Goal: Check status: Check status

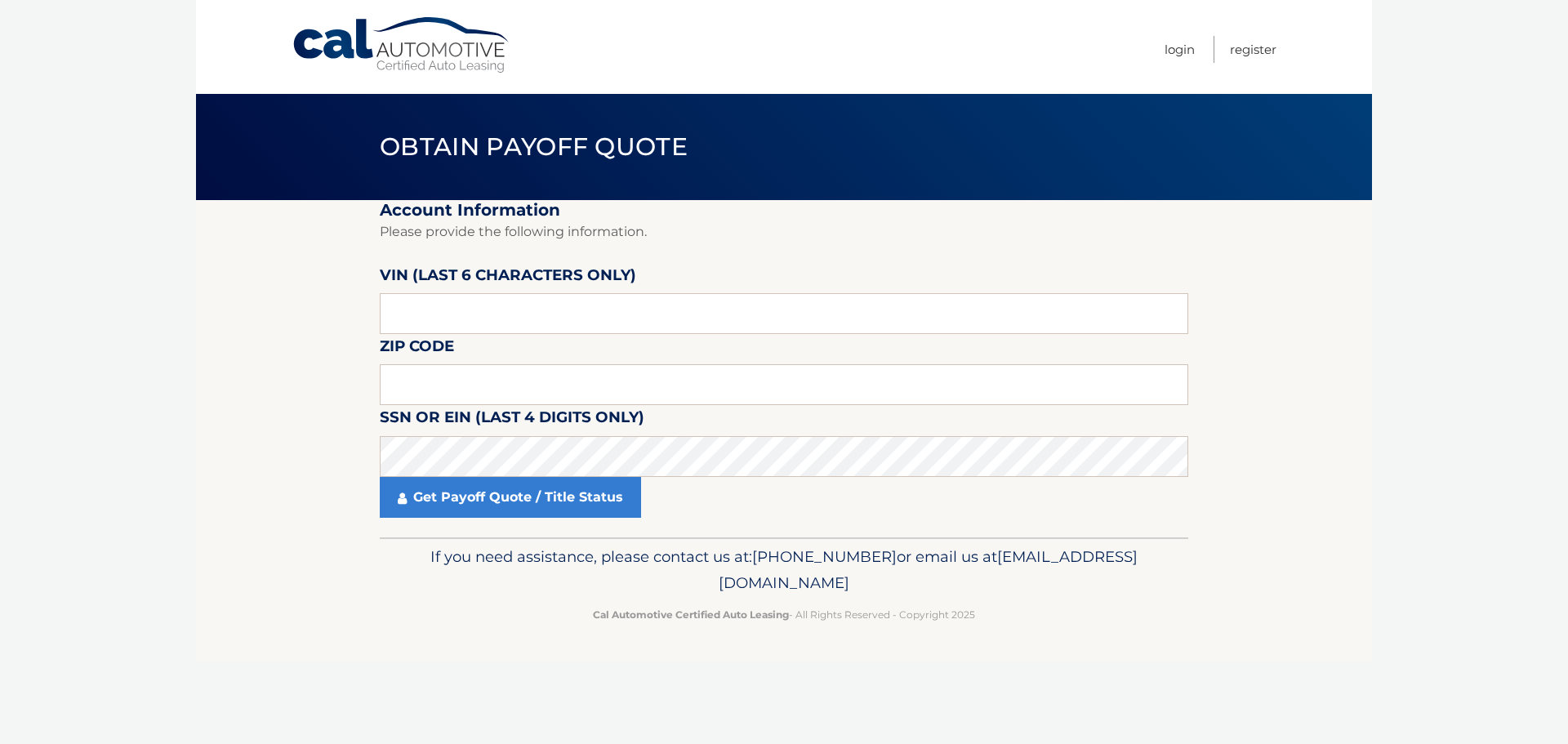
drag, startPoint x: 496, startPoint y: 347, endPoint x: 516, endPoint y: 318, distance: 35.2
click at [504, 332] on fieldset "Account Information Please provide the following information. VIN (last 6 chara…" at bounding box center [784, 369] width 809 height 337
click at [516, 318] on input "text" at bounding box center [784, 313] width 809 height 40
click at [579, 286] on label "VIN (last 6 characters only)" at bounding box center [508, 278] width 256 height 30
click at [581, 307] on input "text" at bounding box center [784, 313] width 809 height 40
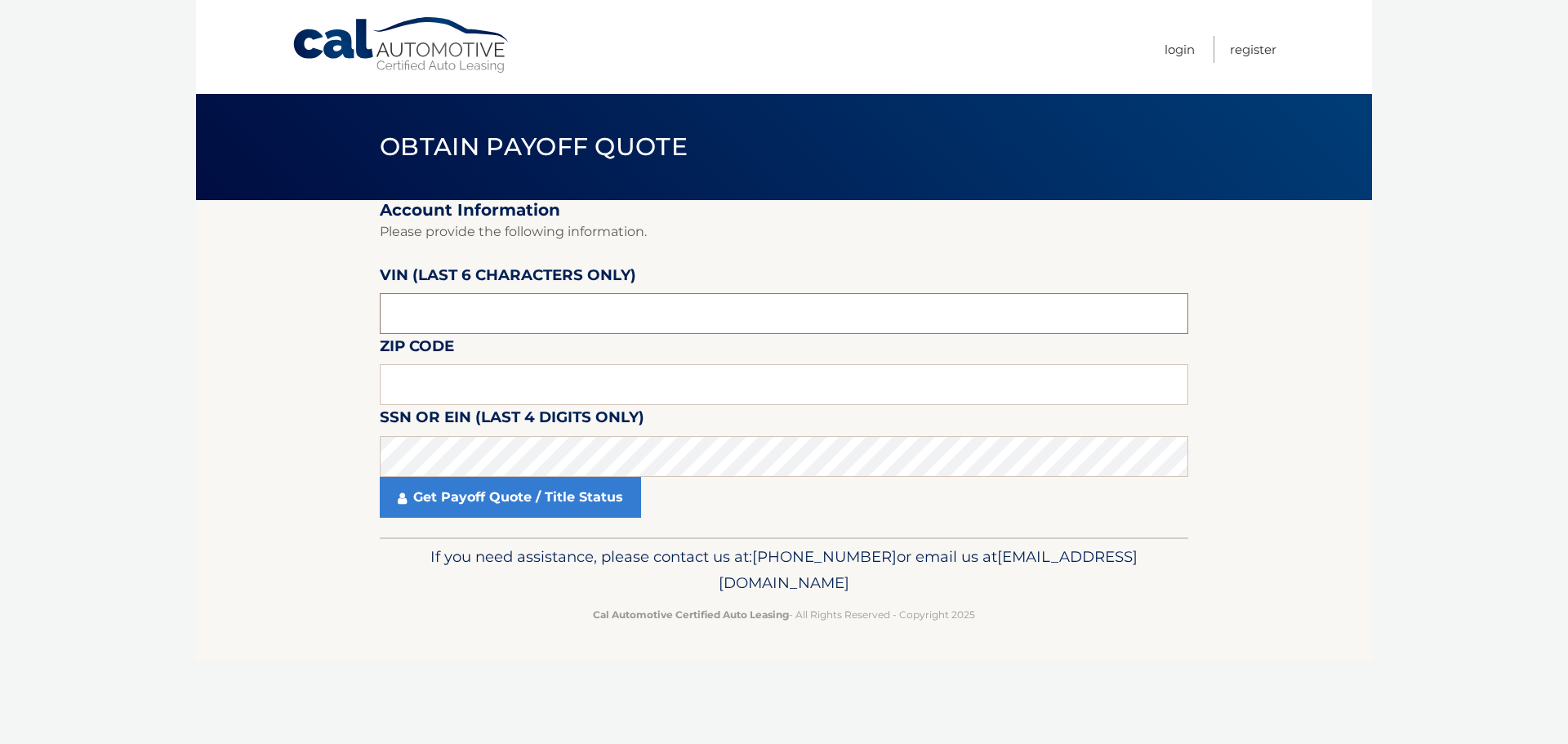
click at [518, 297] on input "text" at bounding box center [784, 313] width 809 height 40
click at [522, 319] on input "text" at bounding box center [784, 313] width 809 height 40
paste input "534732"
type input "534732"
click at [543, 381] on input "text" at bounding box center [784, 385] width 809 height 40
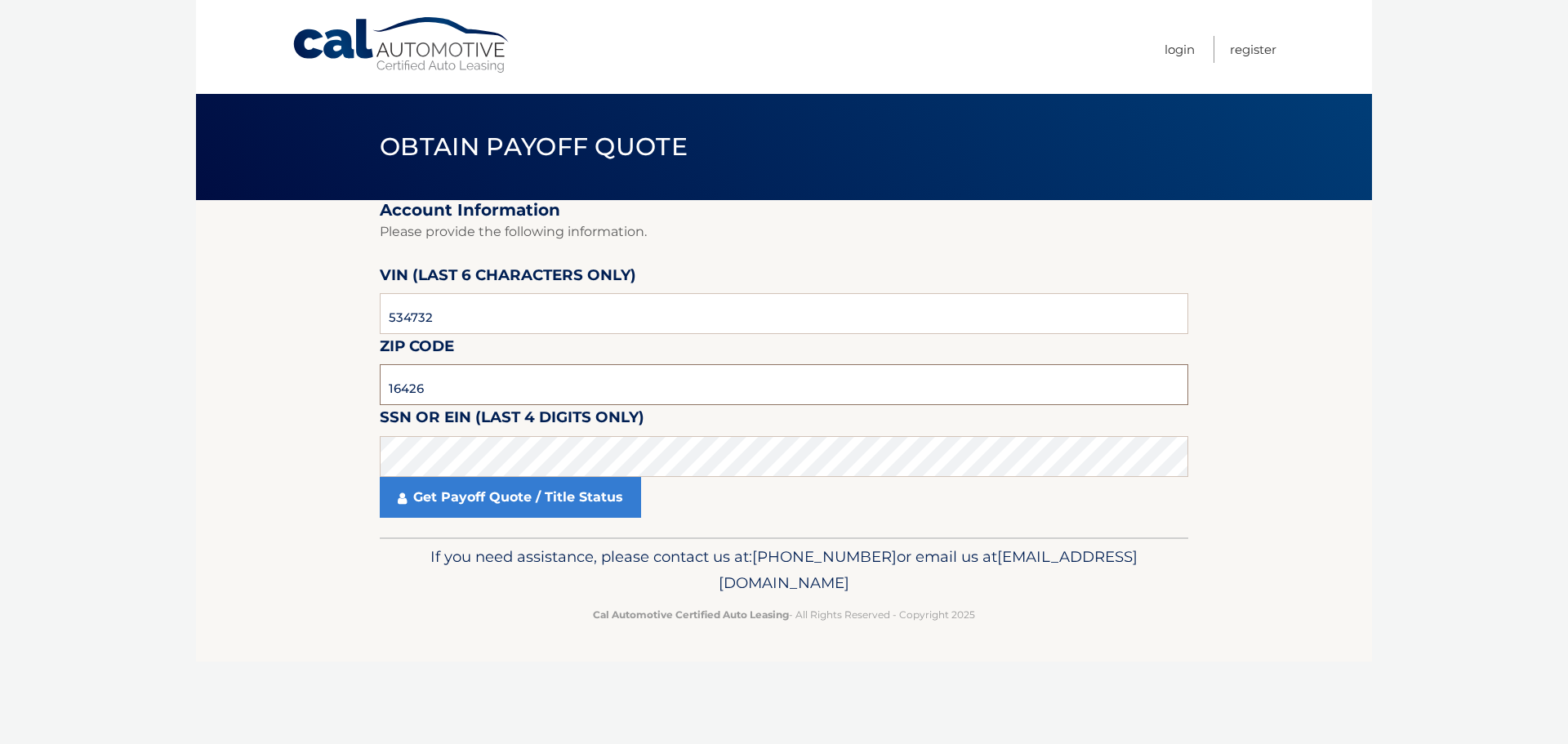
type input "16426"
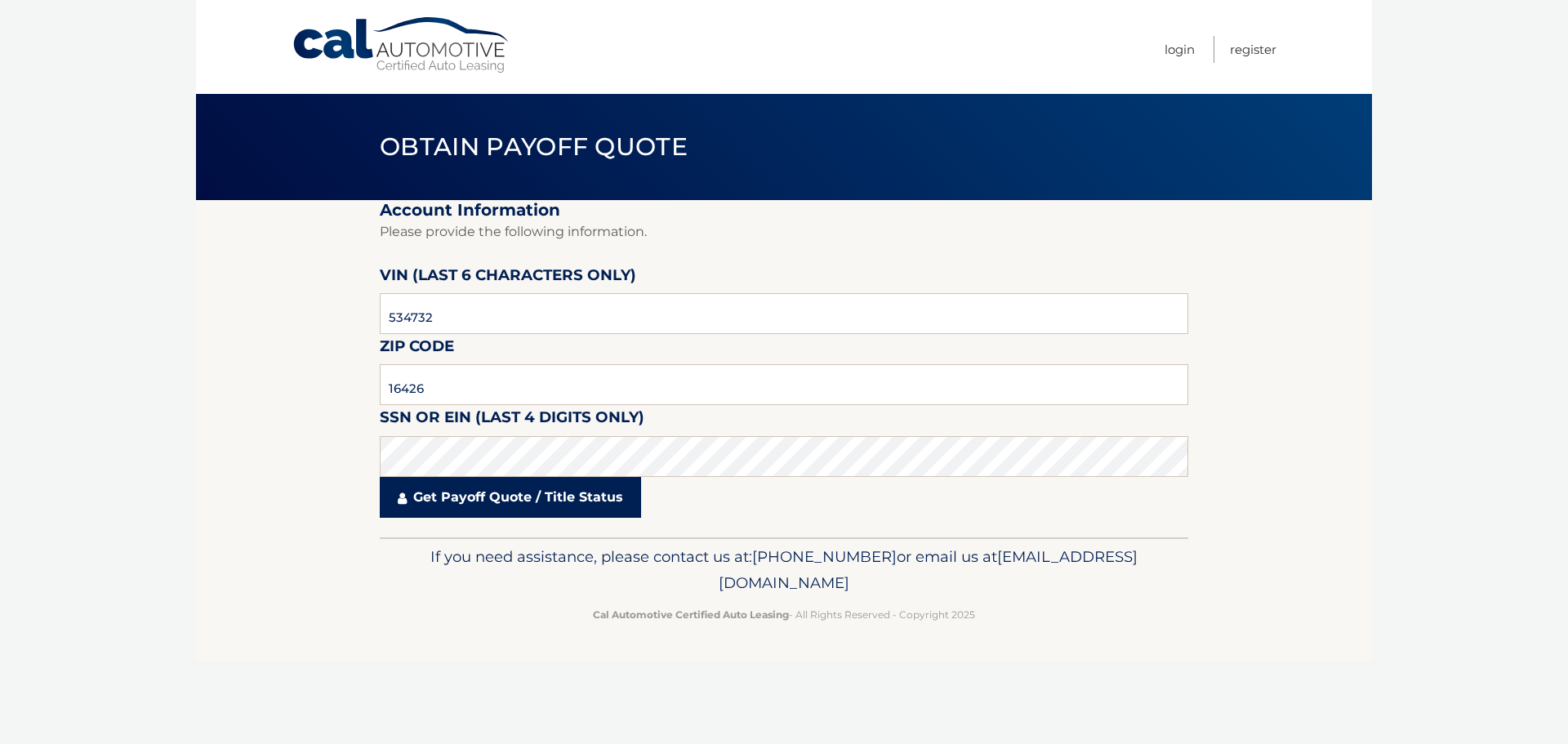
click at [473, 502] on link "Get Payoff Quote / Title Status" at bounding box center [510, 497] width 261 height 40
click at [475, 505] on link "Get Payoff Quote / Title Status" at bounding box center [510, 497] width 261 height 40
click at [512, 500] on link "Get Payoff Quote / Title Status" at bounding box center [510, 497] width 261 height 40
click at [517, 494] on link "Get Payoff Quote / Title Status" at bounding box center [510, 497] width 261 height 40
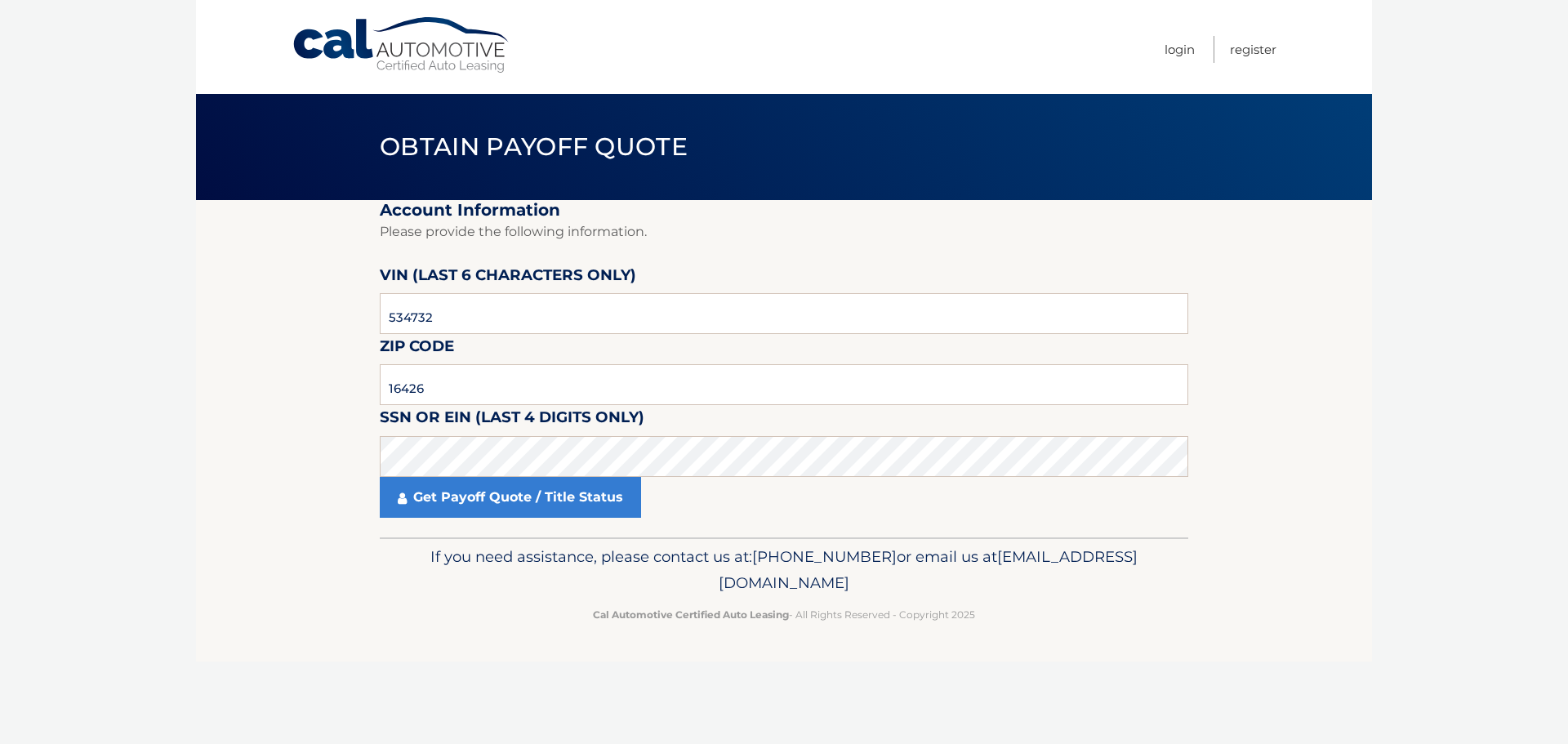
click at [435, 547] on p "If you need assistance, please contact us at: 609-807-3200 or email us at Custo…" at bounding box center [784, 570] width 787 height 52
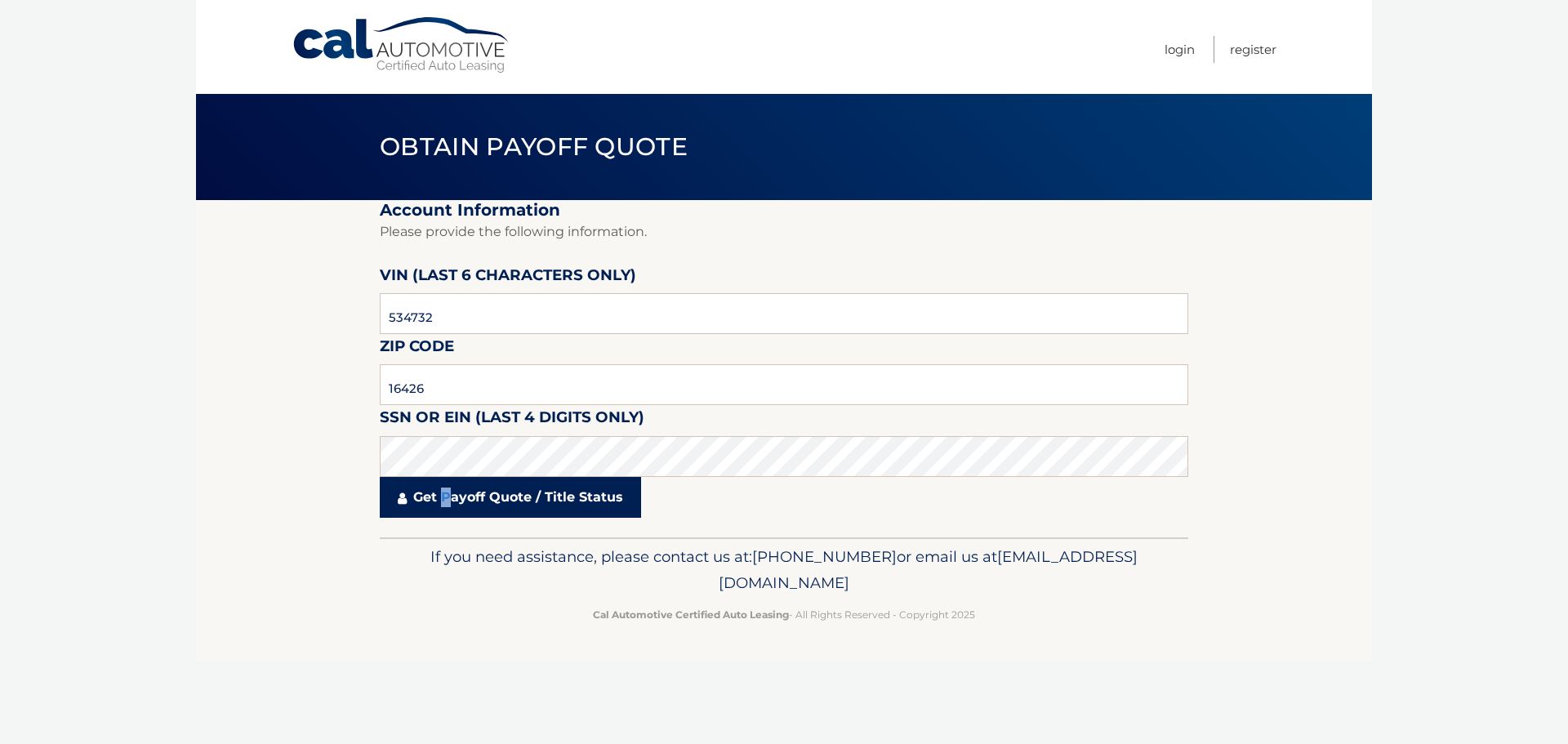
click at [445, 494] on link "Get Payoff Quote / Title Status" at bounding box center [510, 497] width 261 height 40
click at [439, 478] on link "Get Payoff Quote / Title Status" at bounding box center [510, 497] width 261 height 40
click at [439, 477] on link "Get Payoff Quote / Title Status" at bounding box center [510, 497] width 261 height 40
click at [441, 477] on link "Get Payoff Quote / Title Status" at bounding box center [510, 497] width 261 height 40
click at [439, 493] on link "Get Payoff Quote / Title Status" at bounding box center [510, 497] width 261 height 40
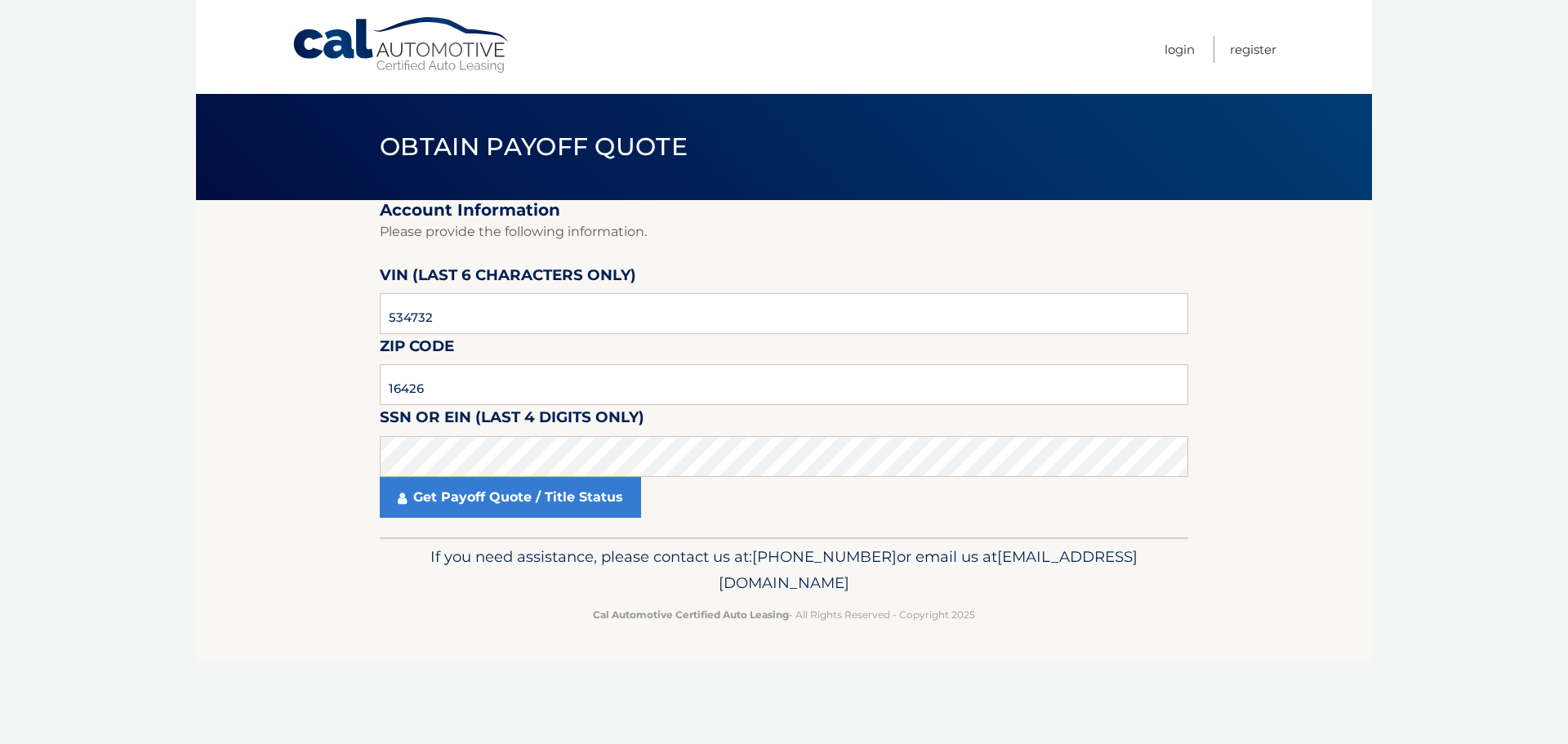
click at [426, 354] on label "Zip Code" at bounding box center [416, 349] width 74 height 30
click at [462, 313] on input "534732" at bounding box center [784, 313] width 809 height 40
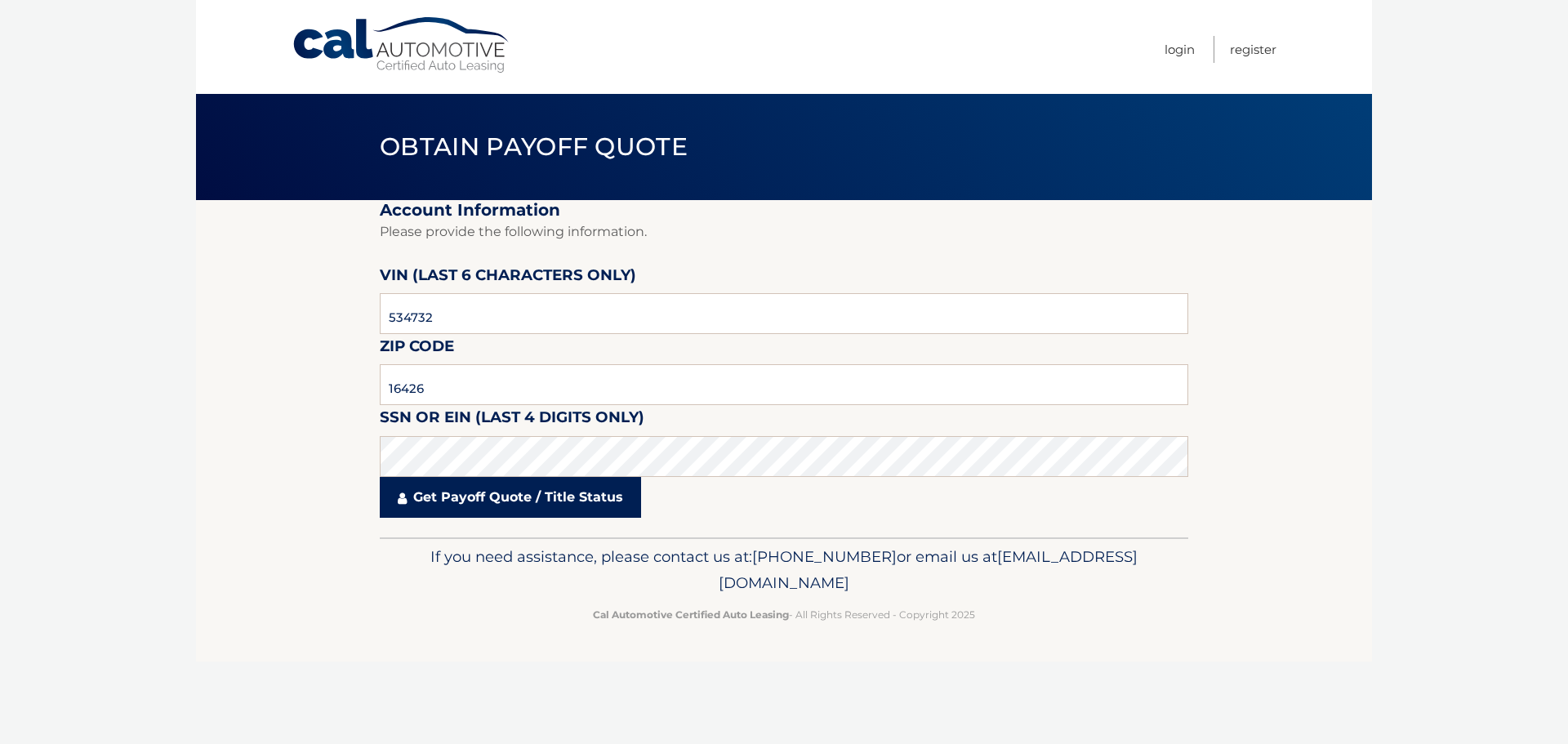
click at [525, 492] on link "Get Payoff Quote / Title Status" at bounding box center [510, 497] width 261 height 40
click at [514, 498] on link "Get Payoff Quote / Title Status" at bounding box center [510, 497] width 261 height 40
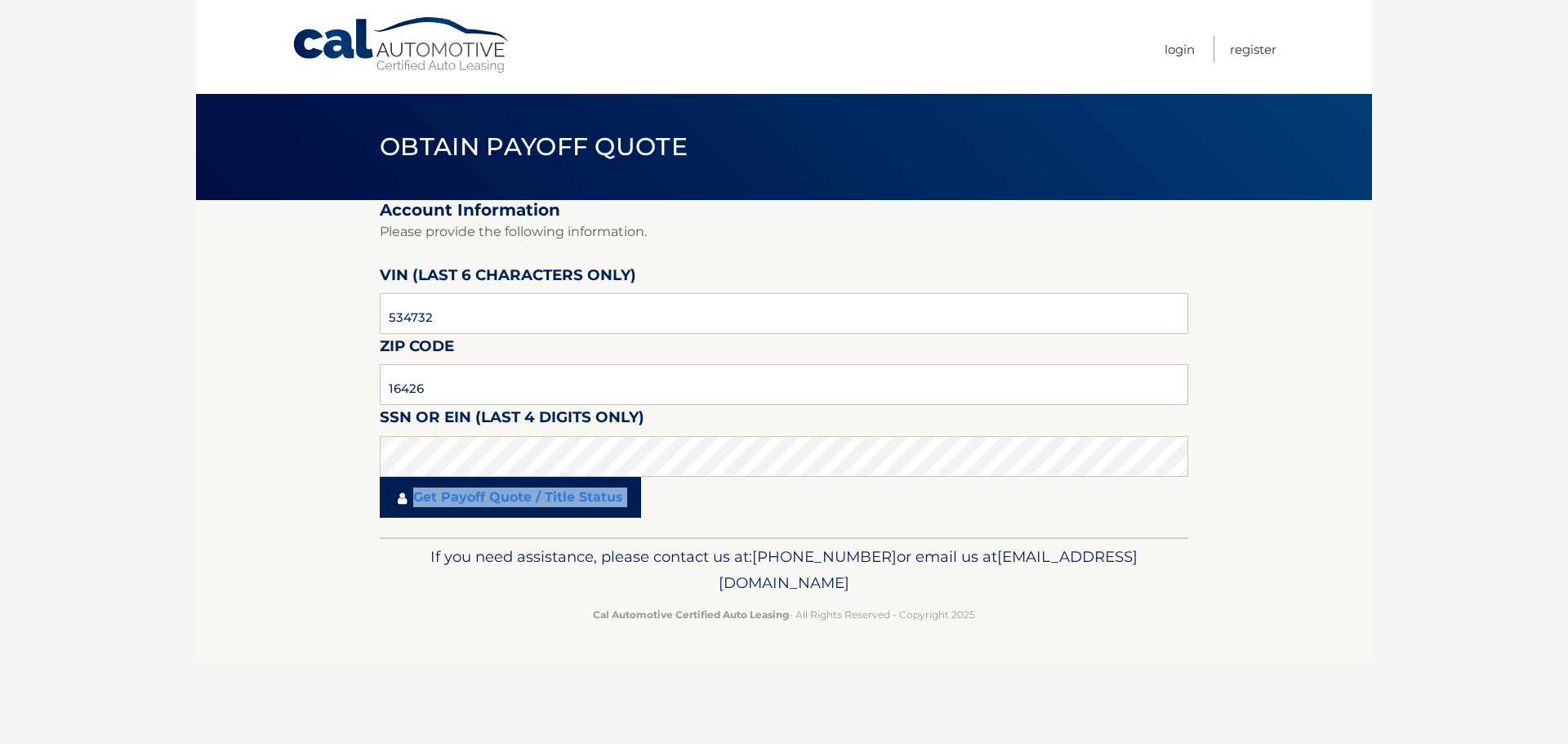
click at [420, 490] on link "Get Payoff Quote / Title Status" at bounding box center [510, 497] width 261 height 40
click at [391, 513] on link "Get Payoff Quote / Title Status" at bounding box center [510, 497] width 261 height 40
click at [398, 503] on link "Get Payoff Quote / Title Status" at bounding box center [510, 497] width 261 height 40
click at [438, 492] on link "Get Payoff Quote / Title Status" at bounding box center [510, 497] width 261 height 40
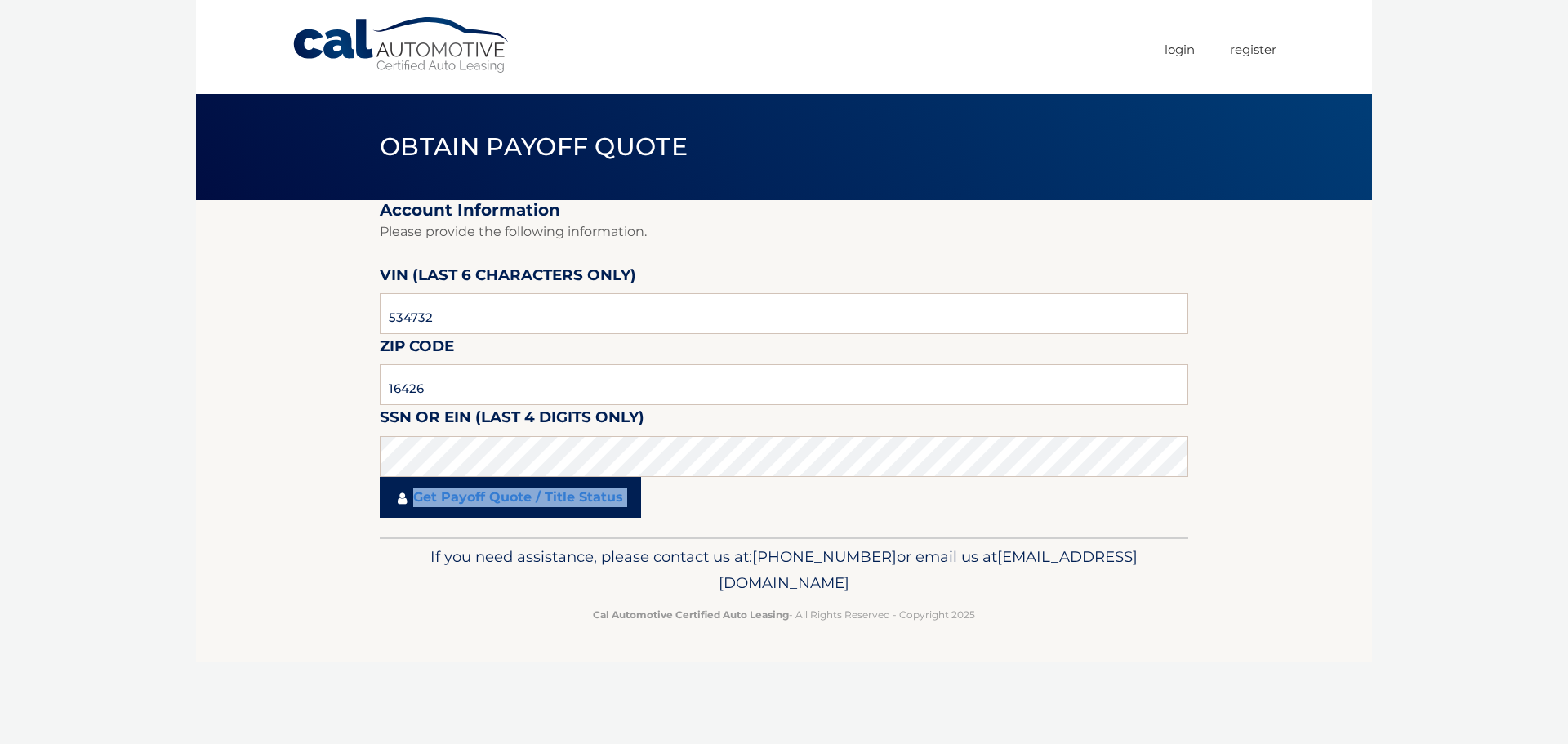
click at [437, 490] on link "Get Payoff Quote / Title Status" at bounding box center [510, 497] width 261 height 40
click at [442, 491] on link "Get Payoff Quote / Title Status" at bounding box center [510, 497] width 261 height 40
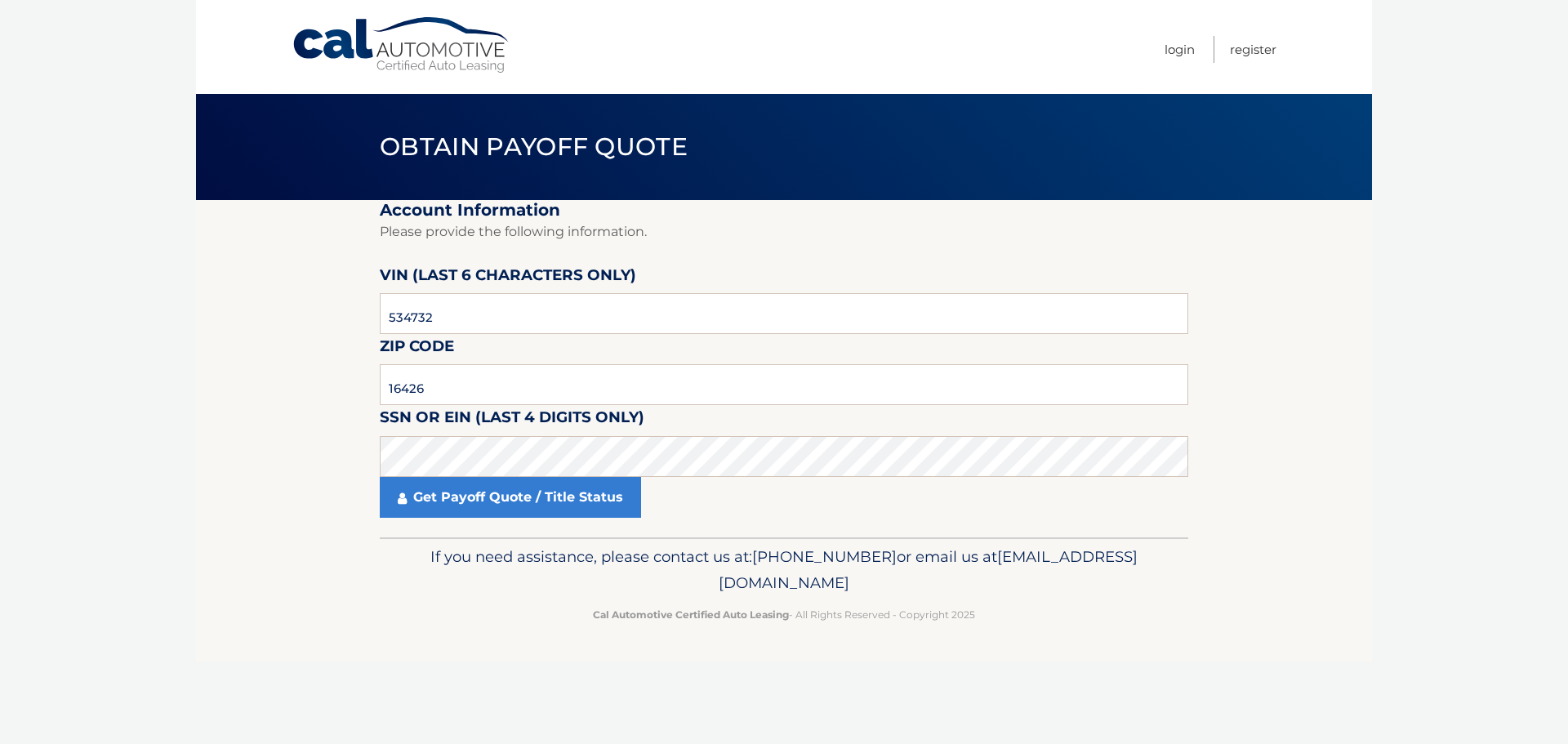
click at [485, 345] on fieldset "Account Information Please provide the following information. VIN (last 6 chara…" at bounding box center [784, 369] width 809 height 337
click at [468, 386] on input "16426" at bounding box center [784, 385] width 809 height 40
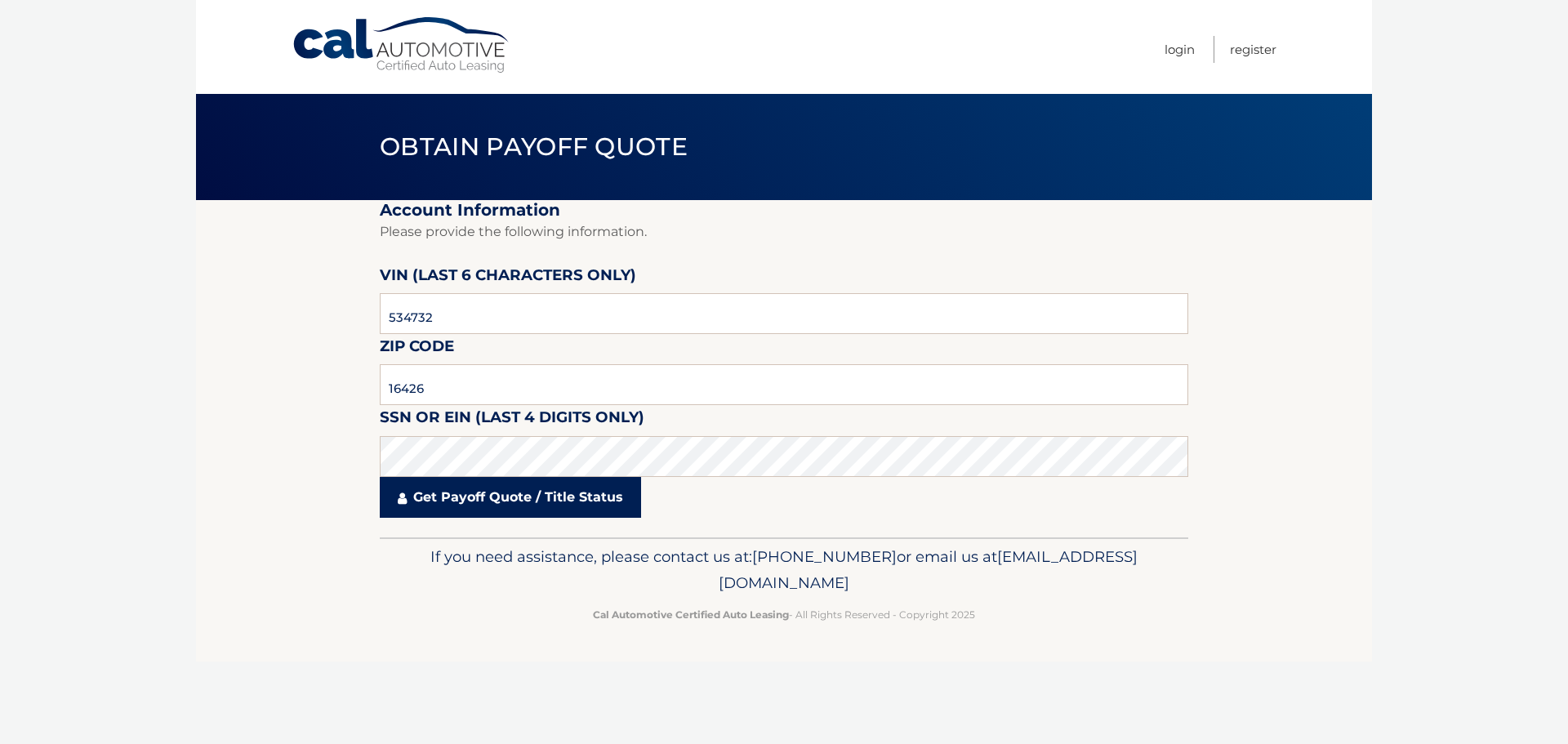
click at [542, 505] on link "Get Payoff Quote / Title Status" at bounding box center [510, 497] width 261 height 40
click at [541, 500] on link "Get Payoff Quote / Title Status" at bounding box center [510, 497] width 261 height 40
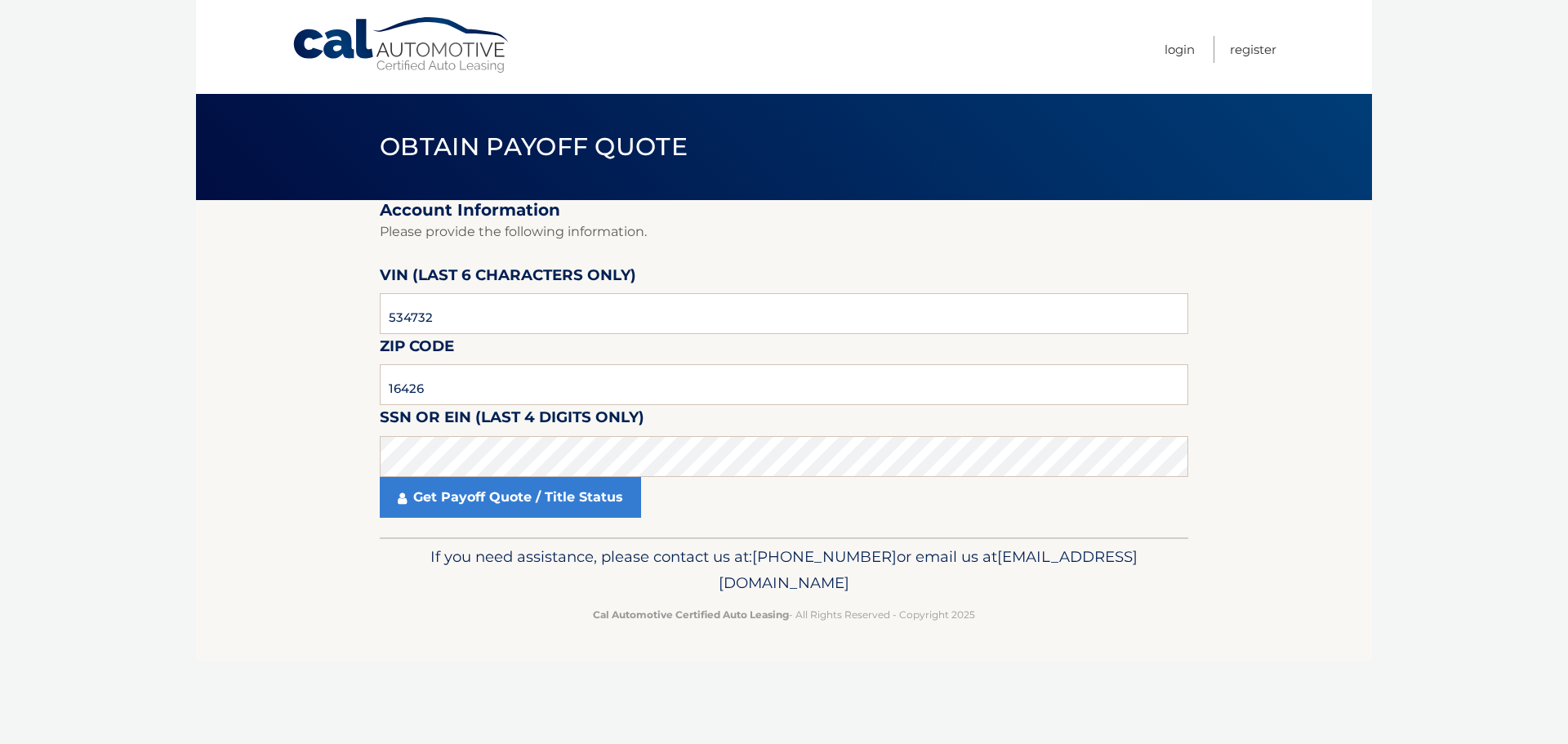
click at [396, 61] on link "Cal Automotive" at bounding box center [401, 45] width 221 height 58
click at [314, 27] on link "Cal Automotive" at bounding box center [401, 45] width 221 height 58
click at [555, 310] on input "text" at bounding box center [784, 313] width 809 height 40
paste input "534732"
type input "534732"
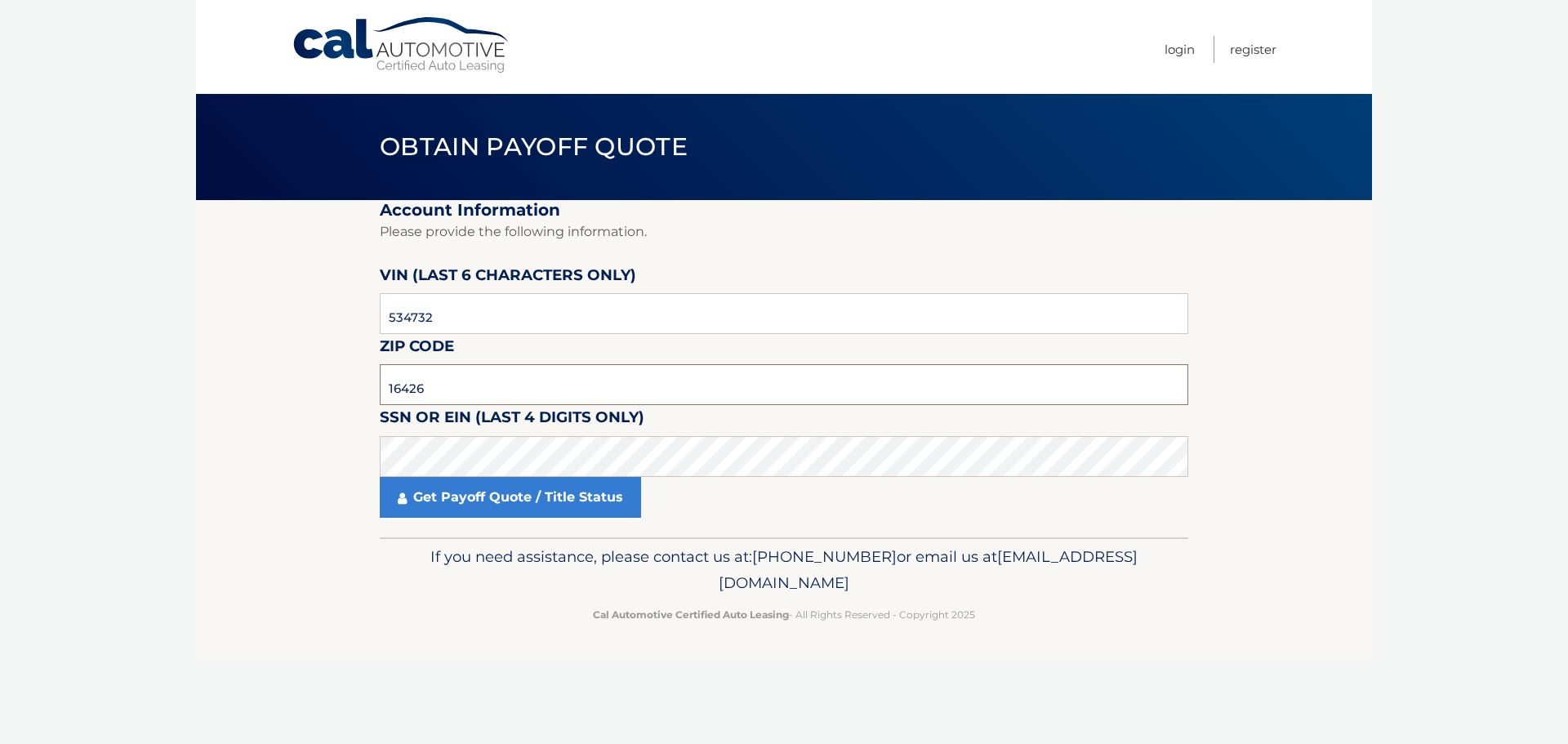
type input "16426"
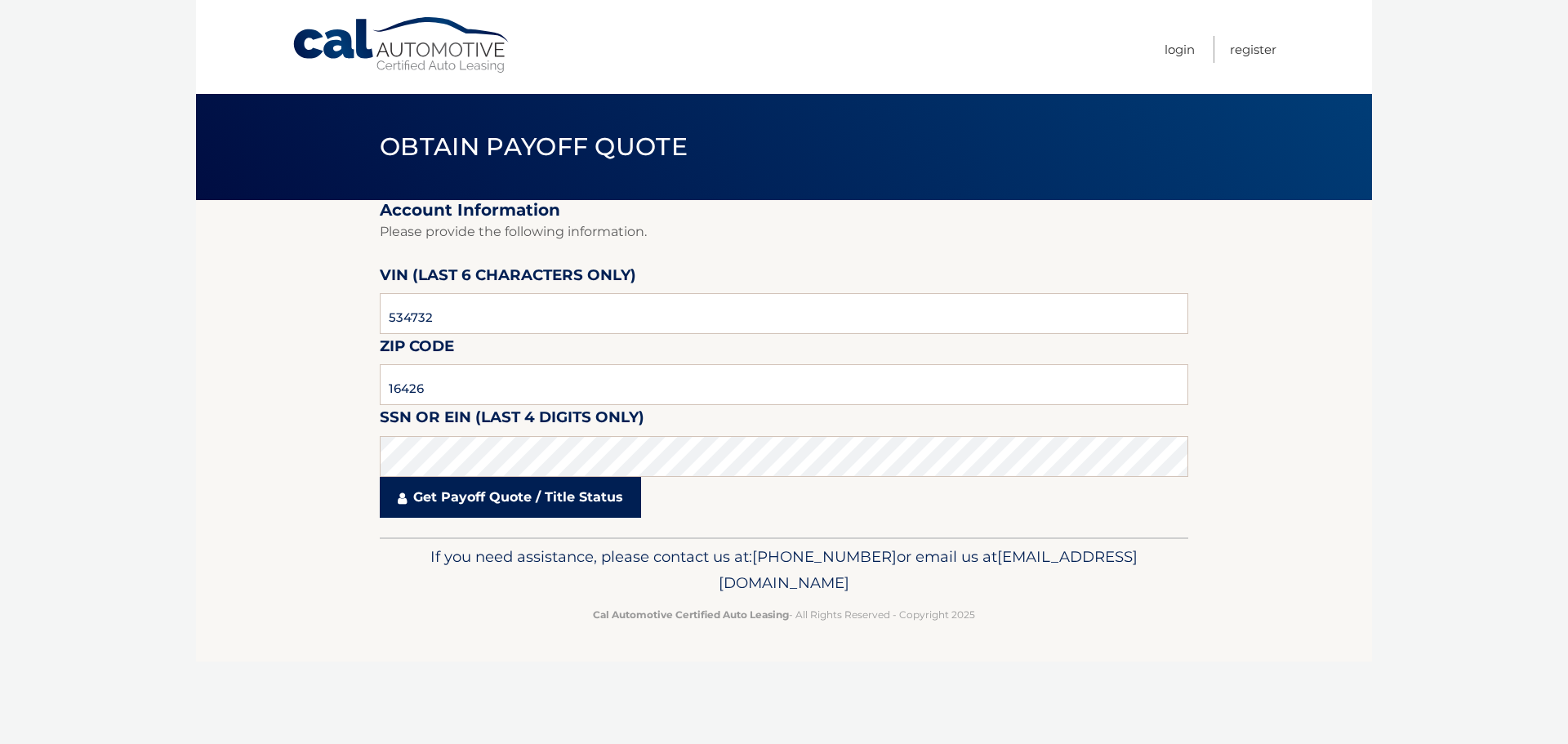
click at [463, 490] on link "Get Payoff Quote / Title Status" at bounding box center [510, 497] width 261 height 40
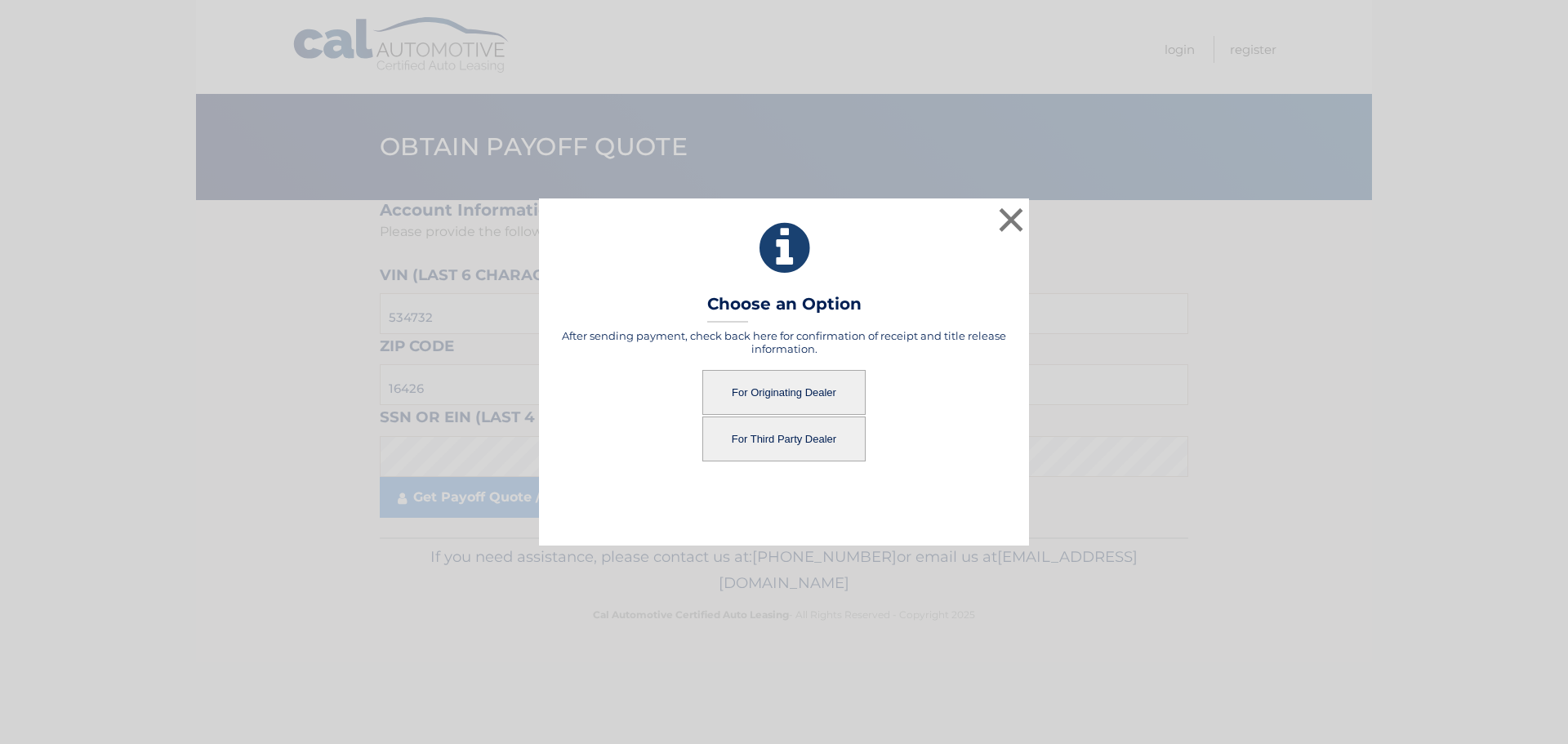
click at [749, 387] on button "For Originating Dealer" at bounding box center [784, 392] width 163 height 45
click at [757, 375] on button "For Originating Dealer" at bounding box center [784, 392] width 163 height 45
click at [767, 402] on button "For Originating Dealer" at bounding box center [784, 392] width 163 height 45
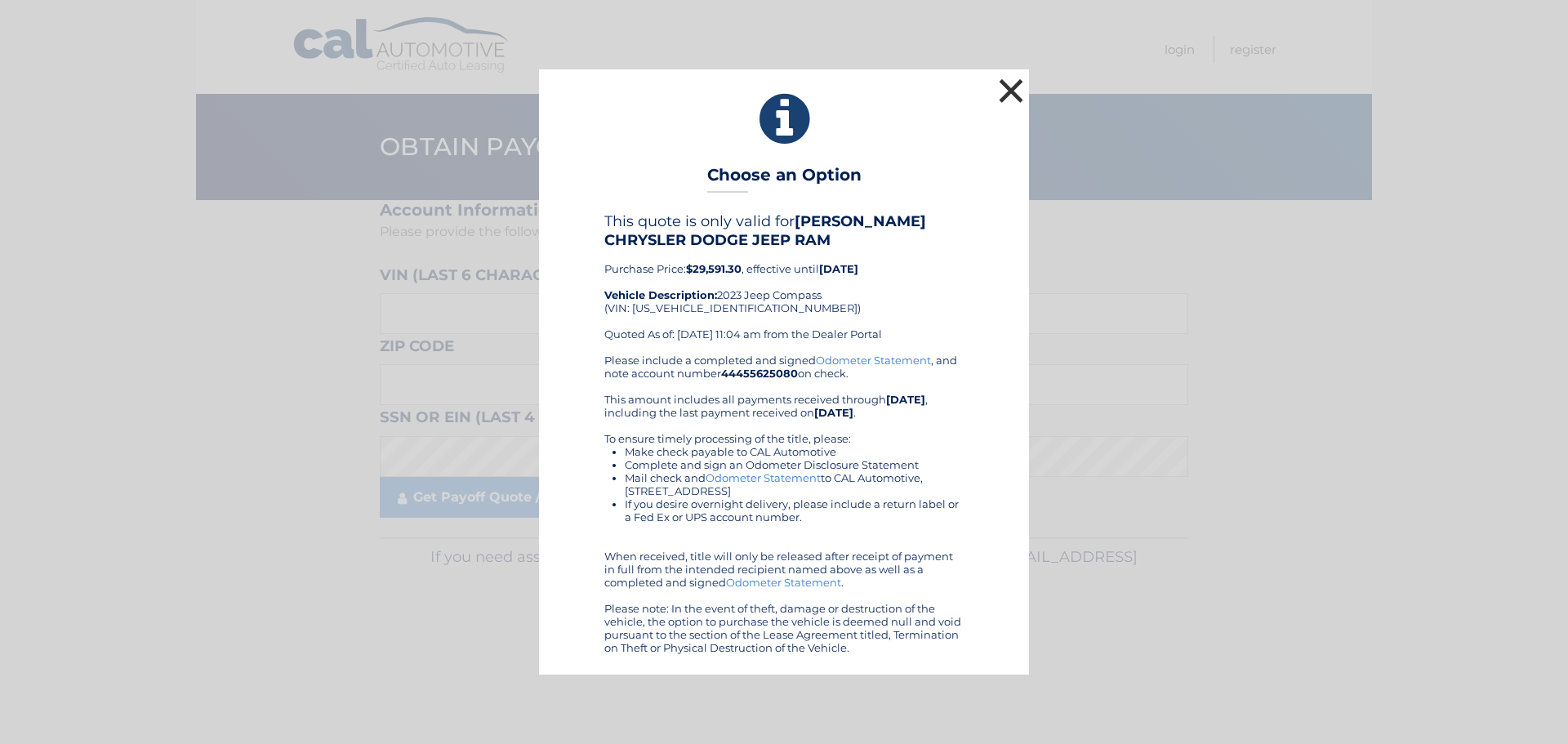
click at [1002, 77] on button "×" at bounding box center [1011, 91] width 33 height 33
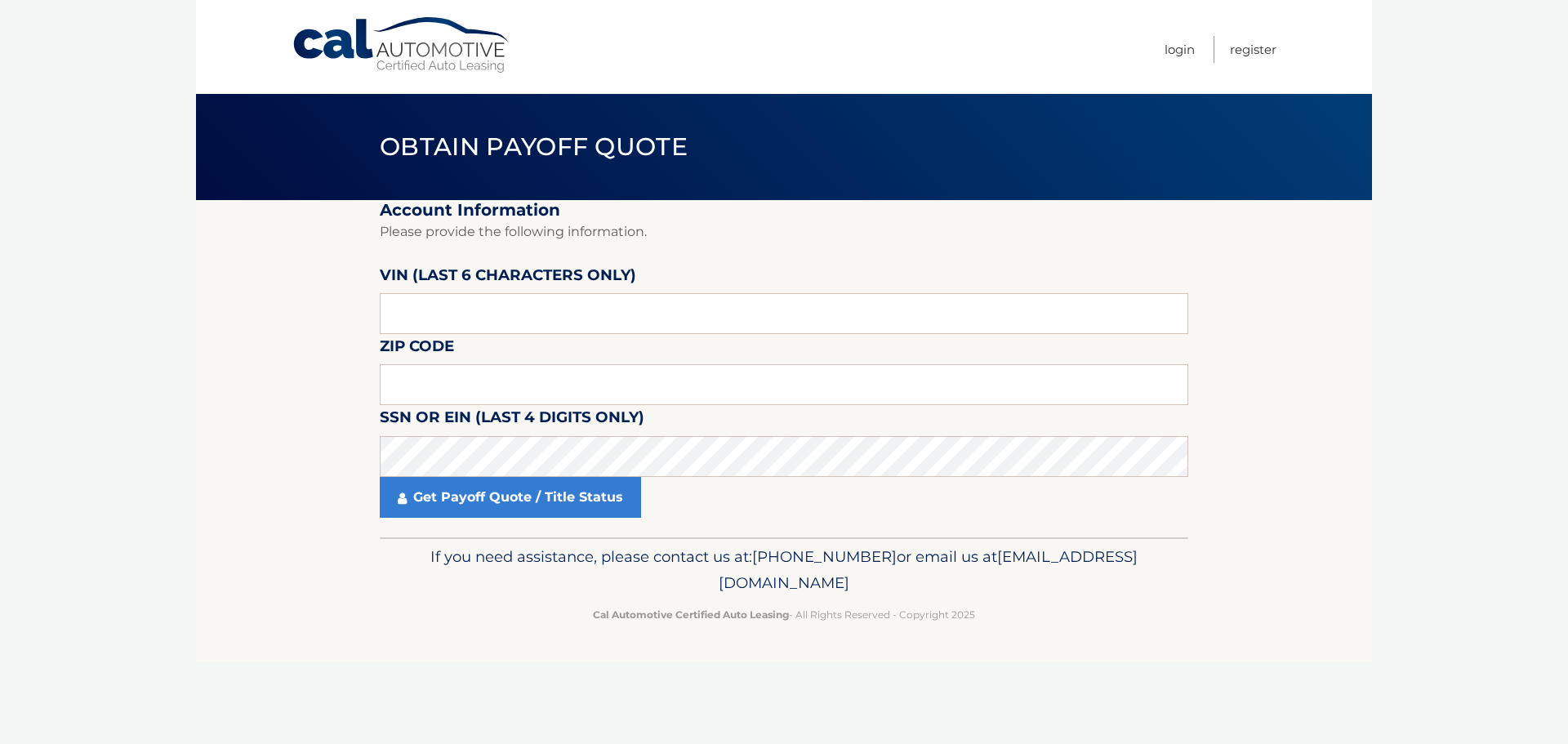
click at [334, 46] on link "Cal Automotive" at bounding box center [401, 45] width 221 height 58
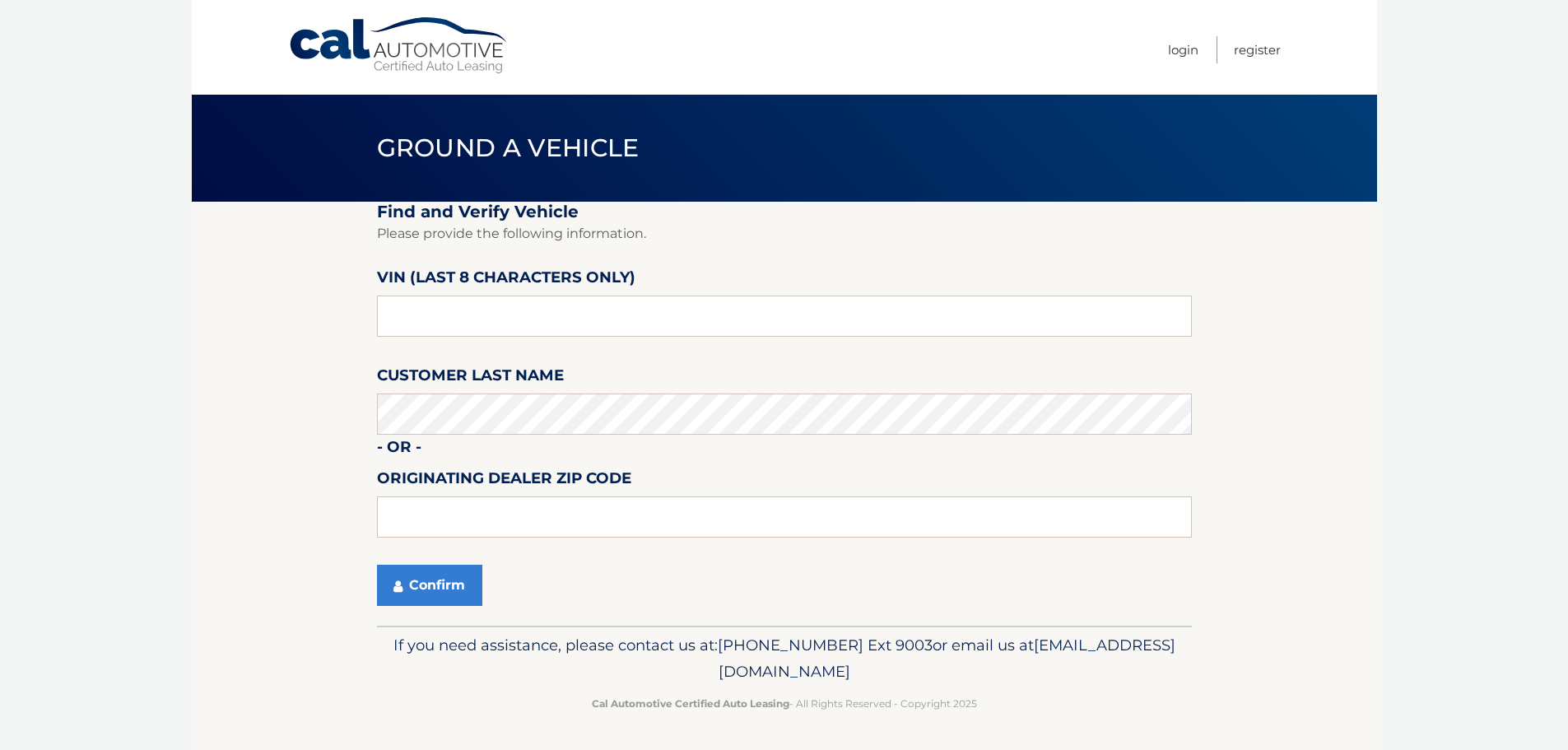
click at [536, 347] on fieldset "Find and Verify Vehicle Please provide the following information. VIN (last 8 c…" at bounding box center [784, 414] width 815 height 424
click at [478, 322] on input "text" at bounding box center [784, 316] width 815 height 41
paste input "PT534732"
type input "PT534732"
click at [392, 581] on button "Confirm" at bounding box center [429, 585] width 105 height 41
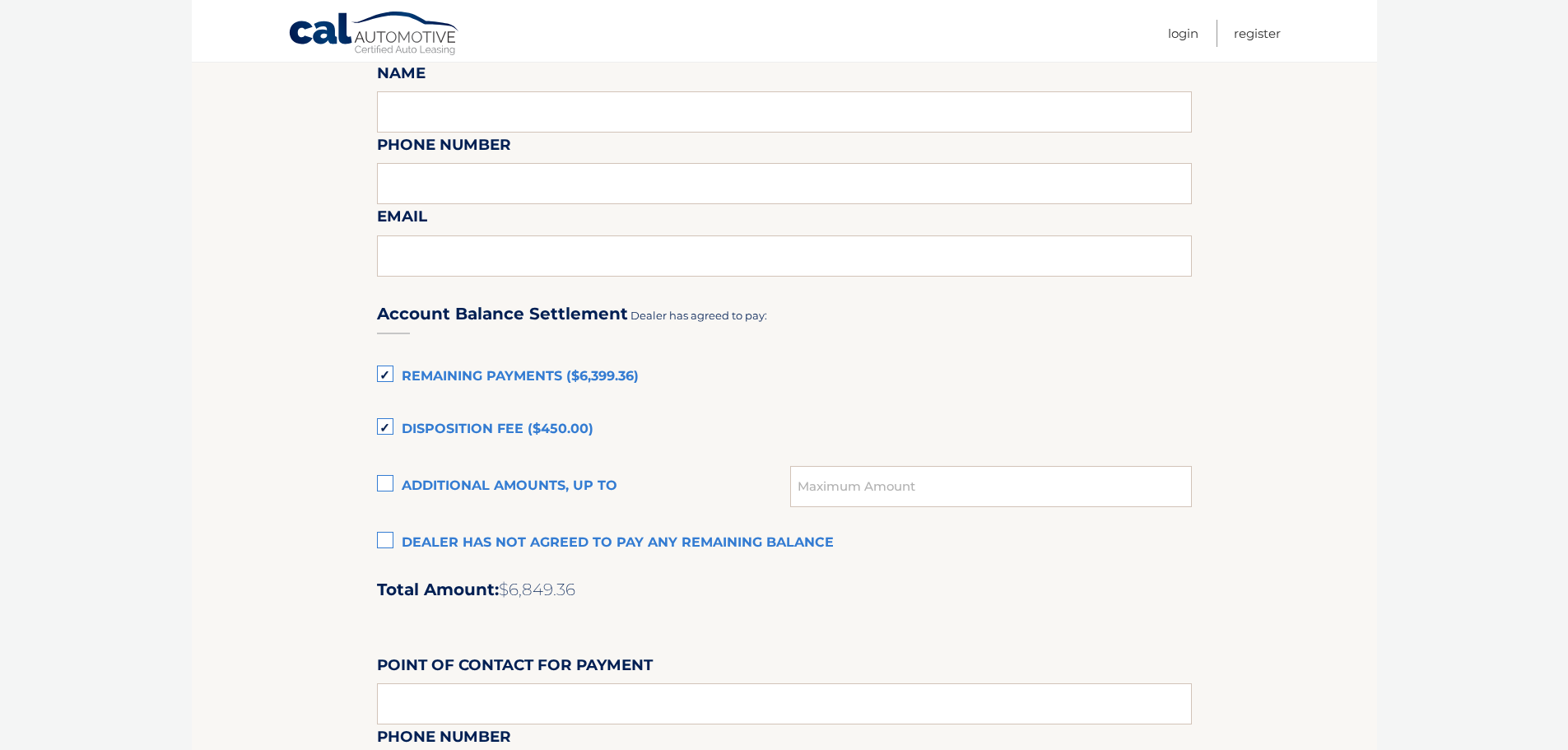
scroll to position [1070, 0]
